Goal: Use online tool/utility: Utilize a website feature to perform a specific function

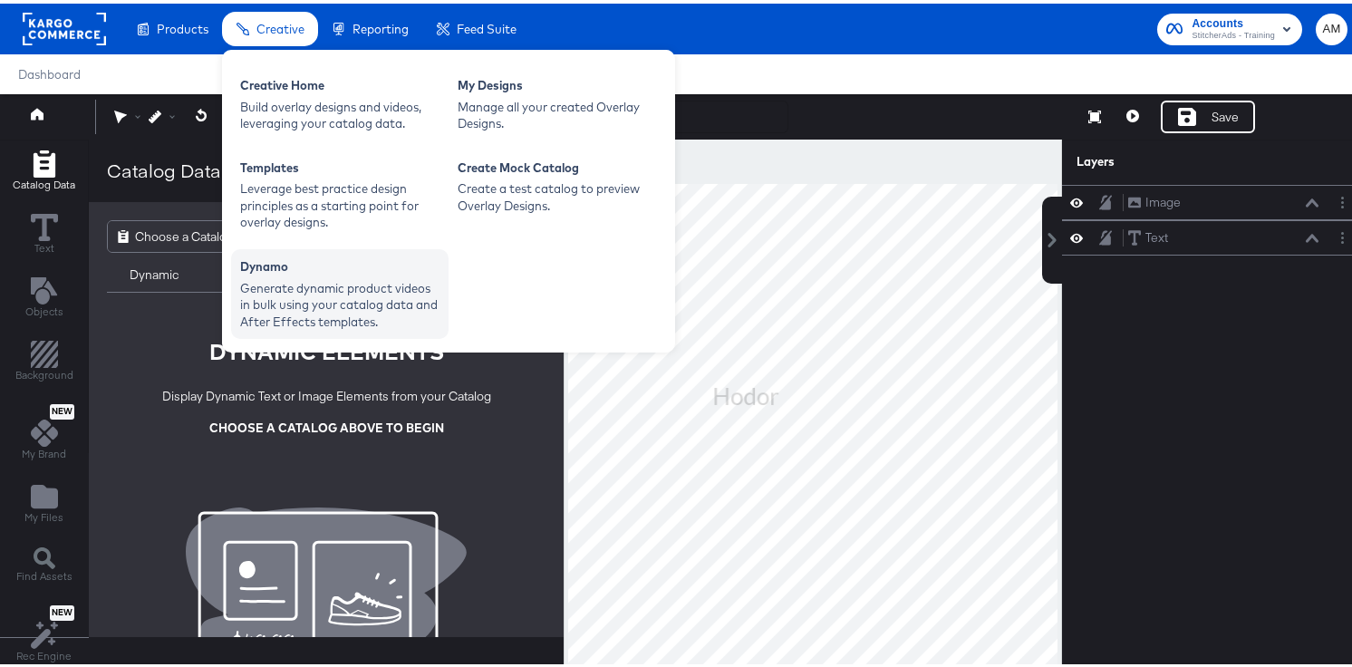
click at [310, 294] on div "Generate dynamic product videos in bulk using your catalog data and After Effec…" at bounding box center [339, 301] width 199 height 51
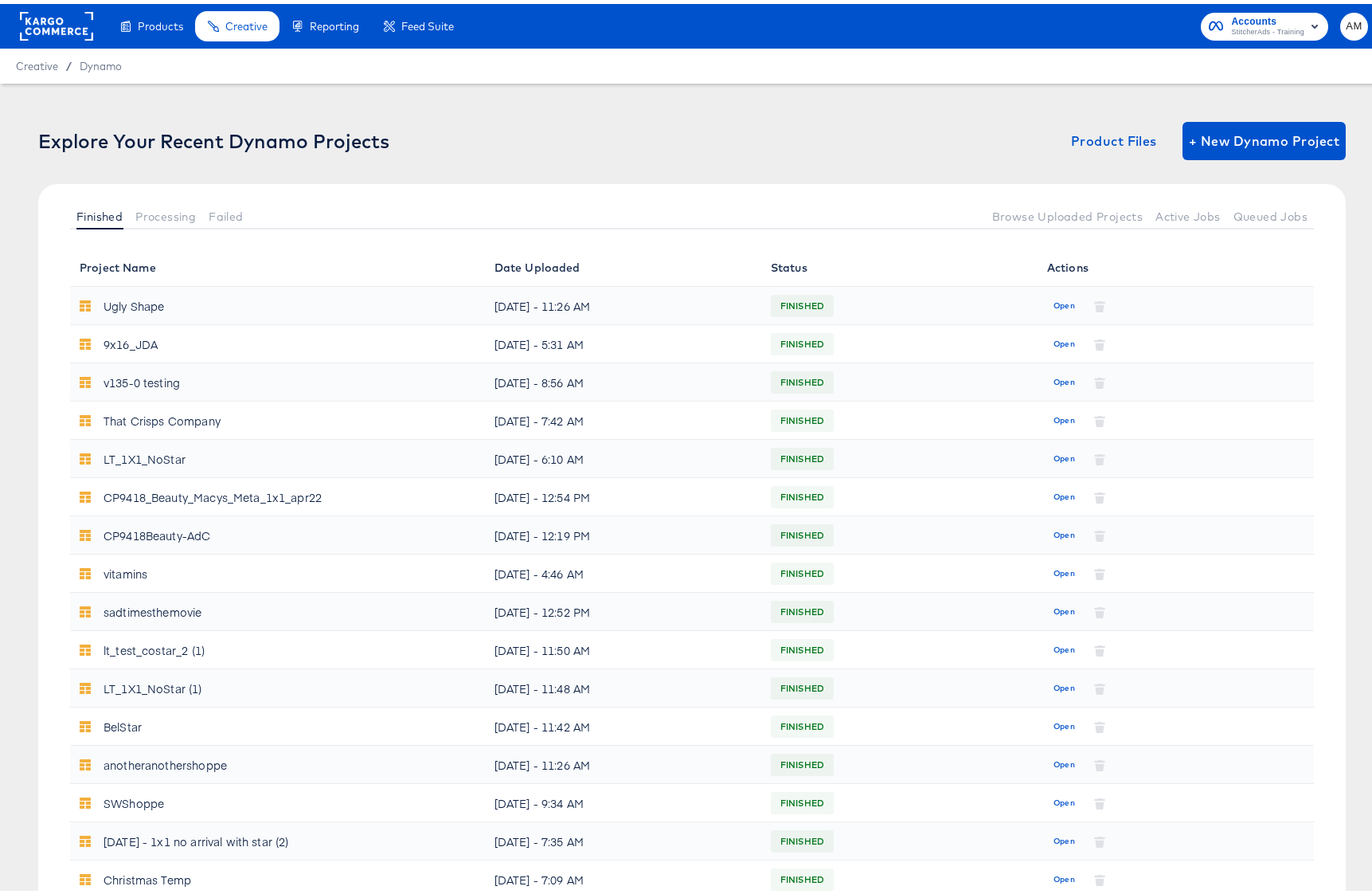
click at [1080, 10] on div "Products Products Product Catalogs Enhance Your Product Catalog, Map Them to Pu…" at bounding box center [692, 22] width 1384 height 45
drag, startPoint x: 1369, startPoint y: 888, endPoint x: 1328, endPoint y: 1017, distance: 135.4
click at [1328, 893] on html "Products Creative Reporting Feed Suite Accounts StitcherAds - Training AM Creat…" at bounding box center [692, 447] width 1384 height 894
